Goal: Transaction & Acquisition: Purchase product/service

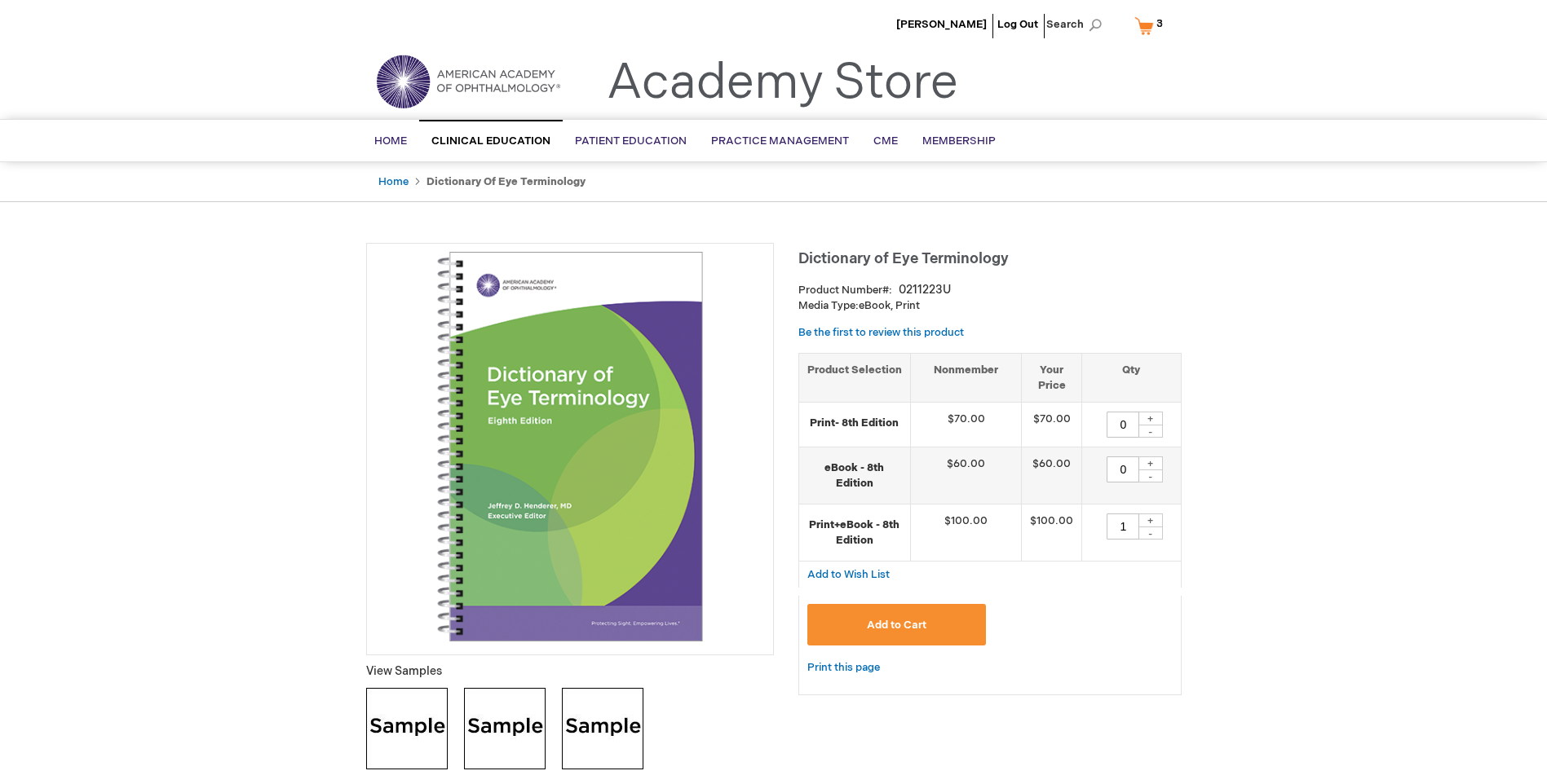
click at [1142, 25] on link "My Cart 3 3 items" at bounding box center [1152, 26] width 42 height 28
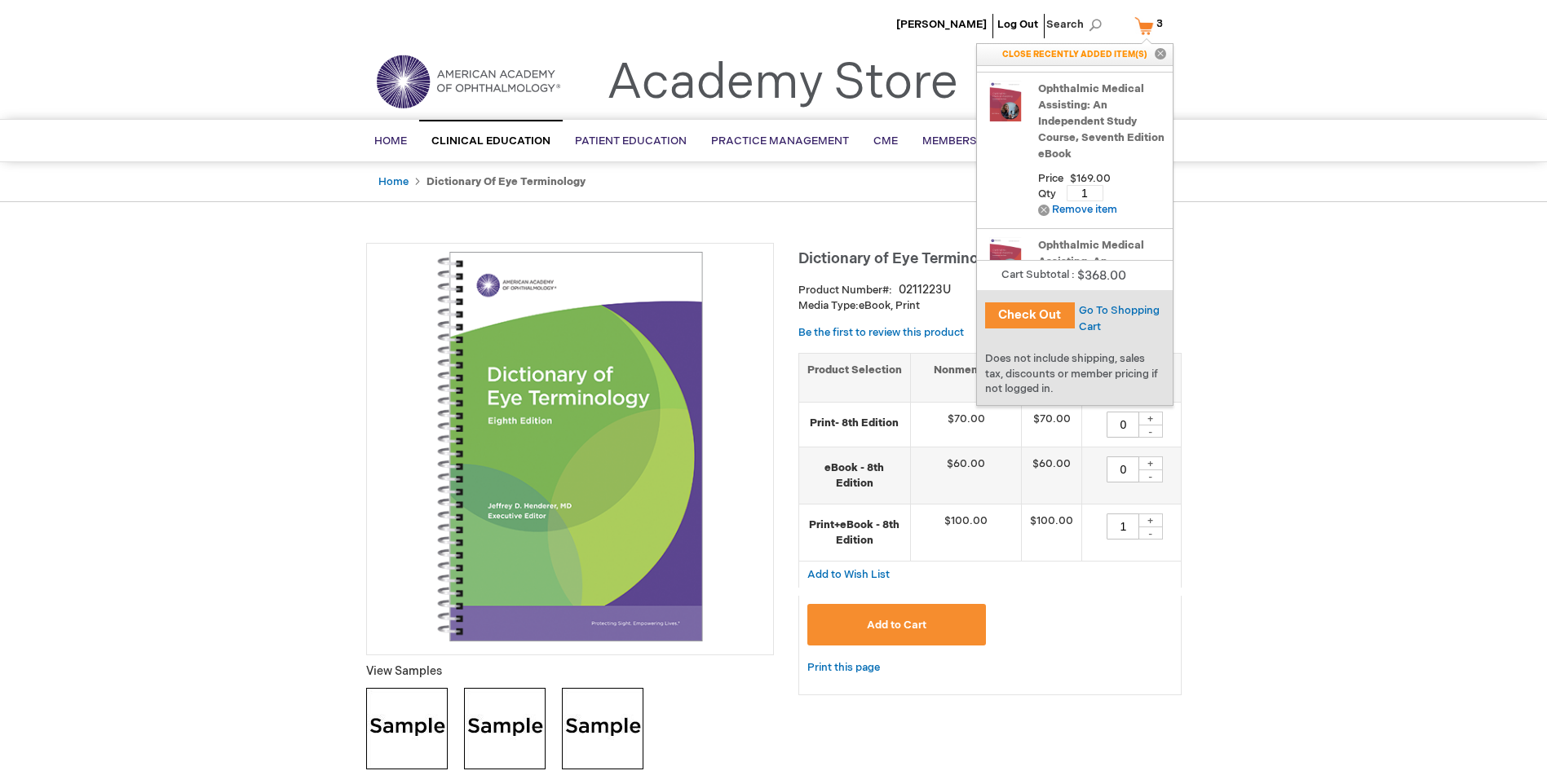
scroll to position [116, 0]
click at [1072, 114] on link "Ophthalmic Medical Assisting: An Independent Study Course, Seventh Edition eBook" at bounding box center [1101, 123] width 126 height 81
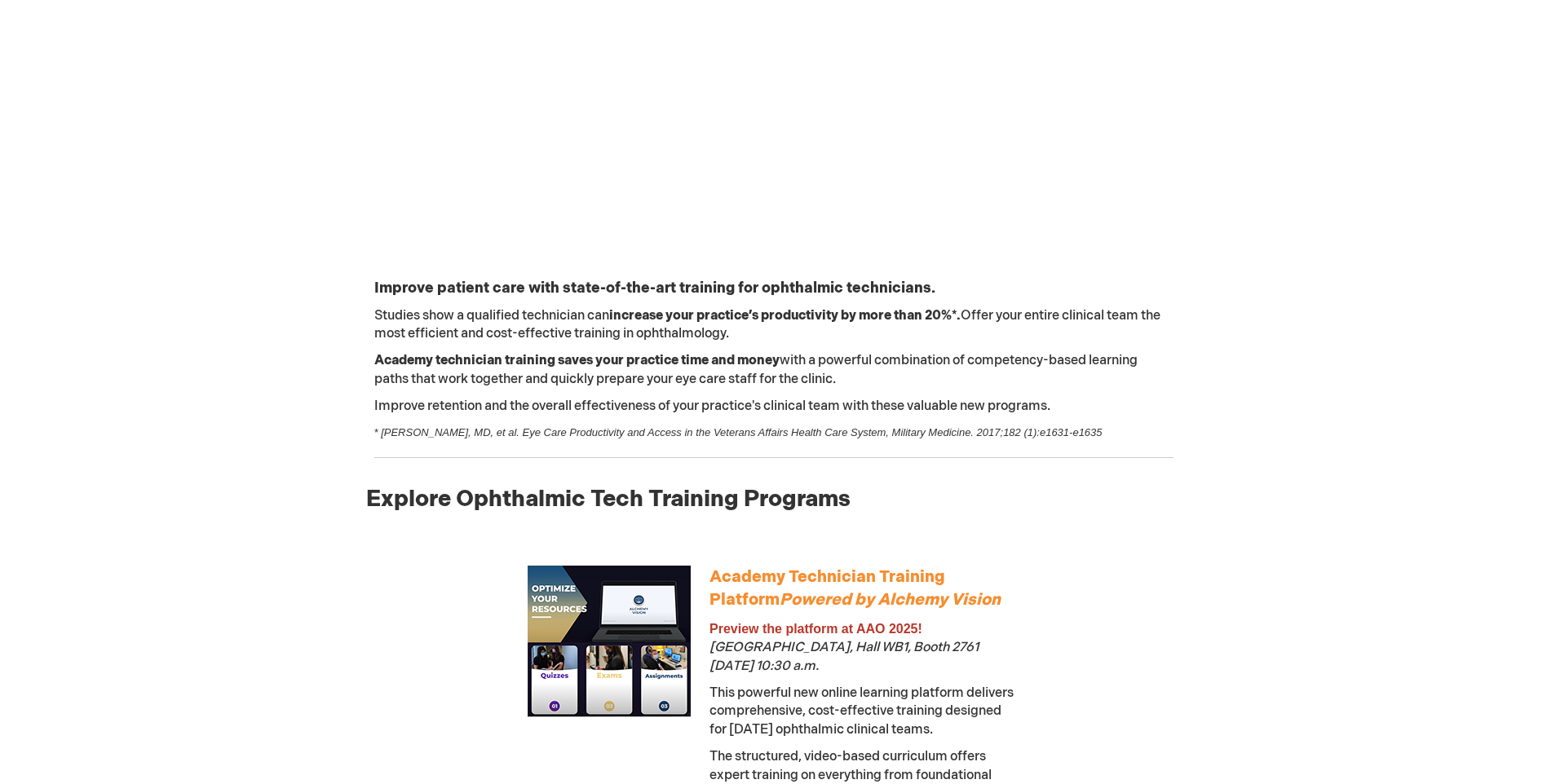
scroll to position [407, 0]
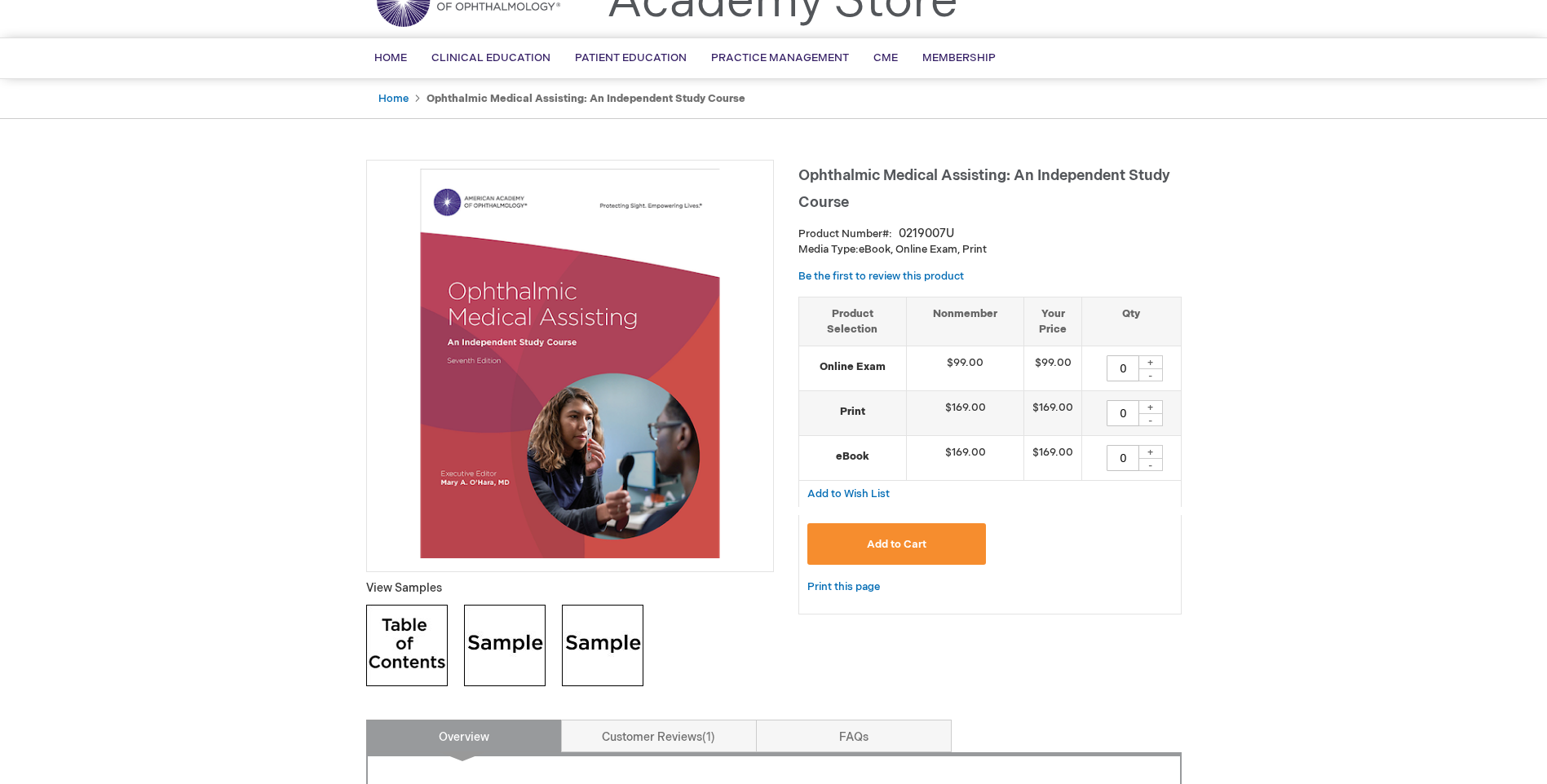
scroll to position [163, 0]
